Goal: Task Accomplishment & Management: Manage account settings

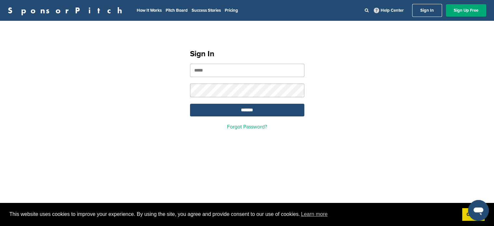
type input "**********"
click at [257, 107] on input "*******" at bounding box center [247, 110] width 114 height 13
click at [249, 112] on input "*******" at bounding box center [247, 110] width 114 height 13
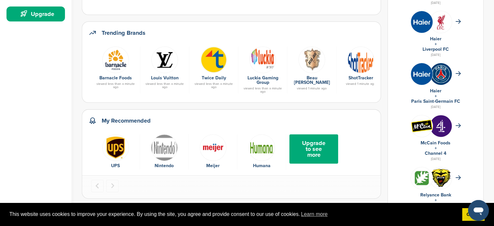
scroll to position [202, 0]
